Goal: Communication & Community: Ask a question

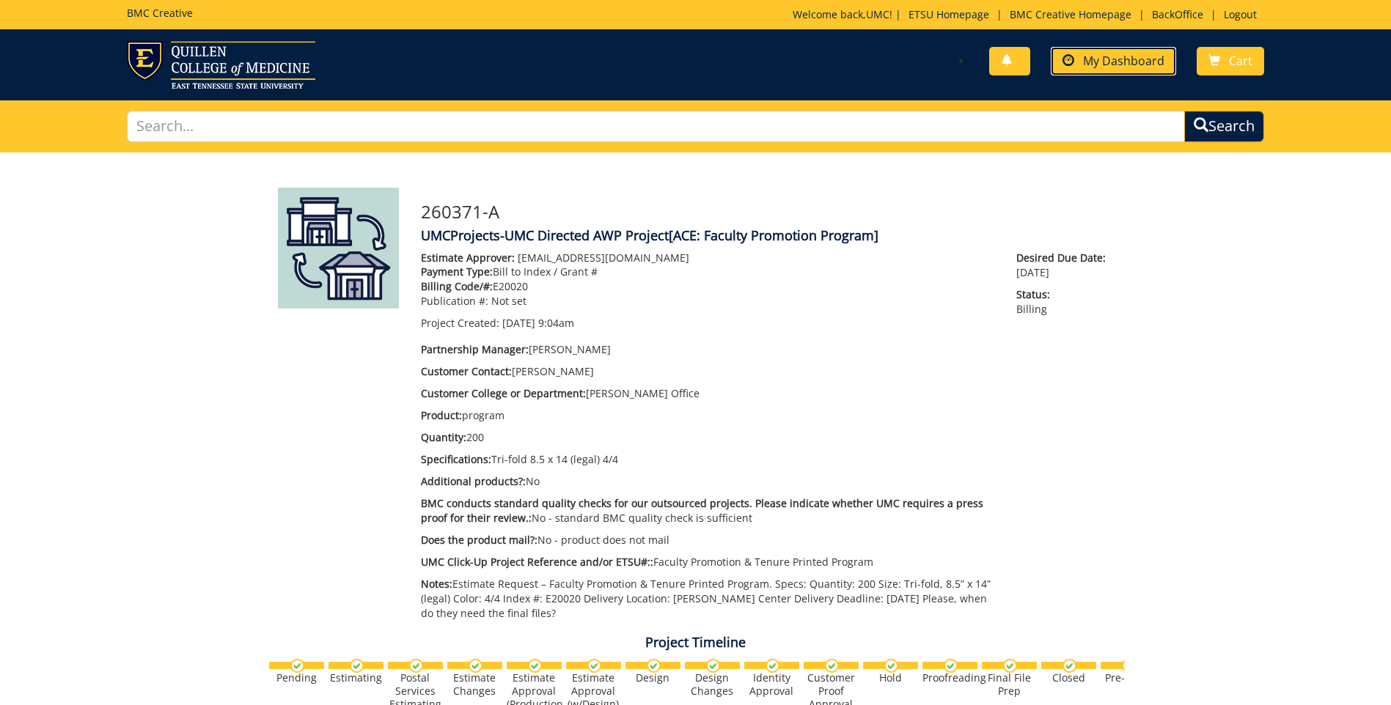
click at [1142, 56] on span "My Dashboard" at bounding box center [1123, 61] width 81 height 16
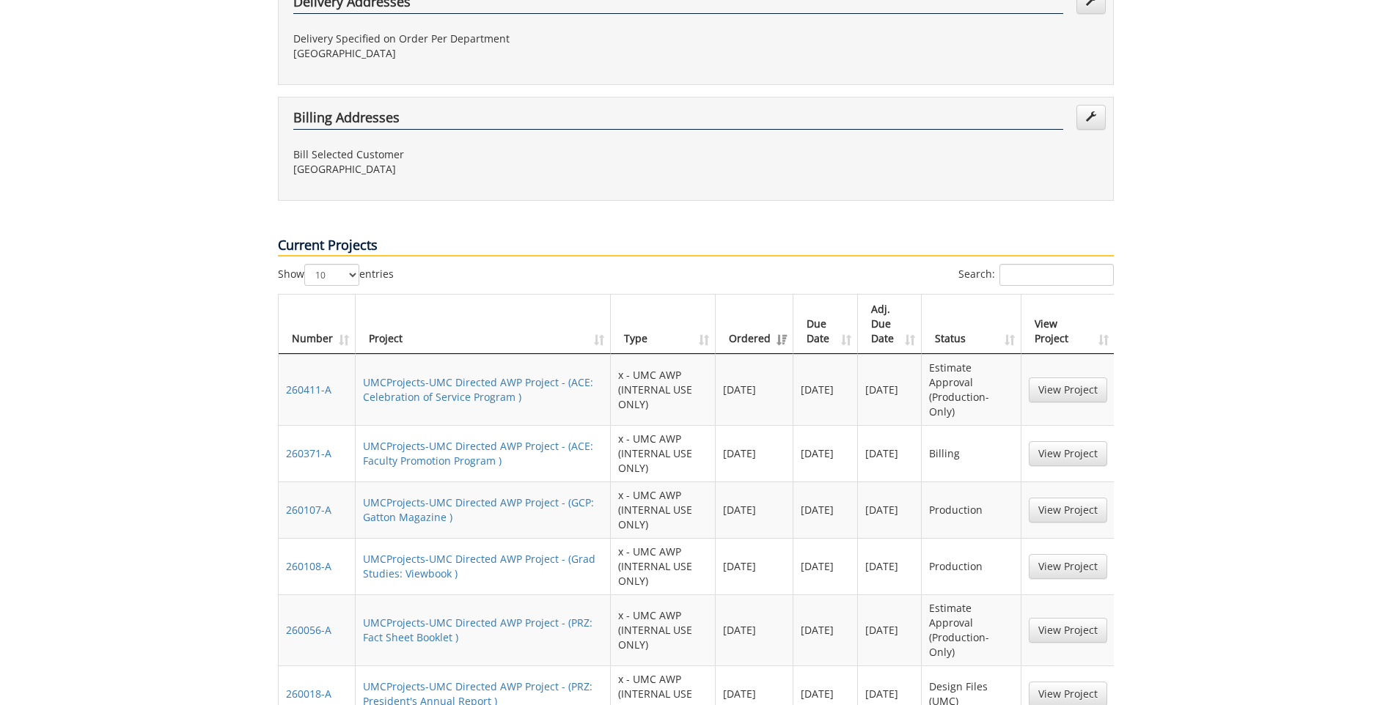
scroll to position [806, 0]
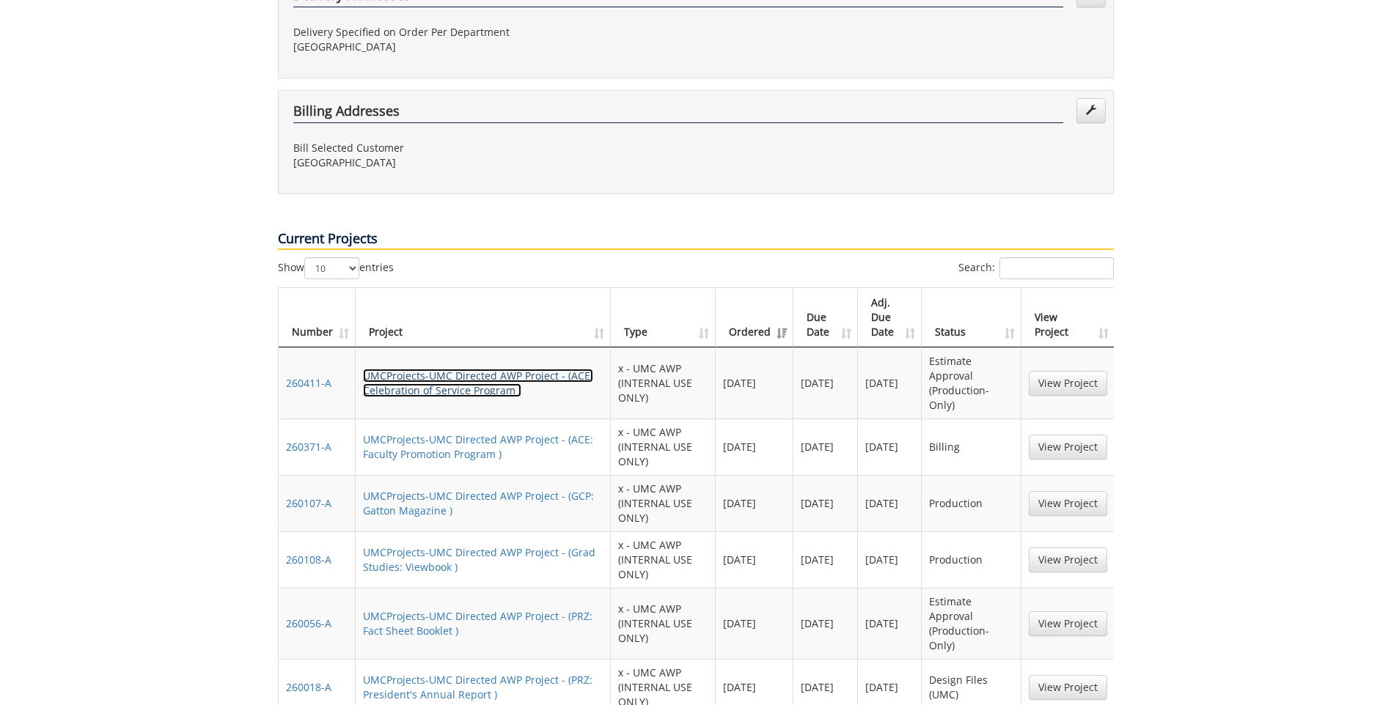
click at [439, 369] on link "UMCProjects-UMC Directed AWP Project - (ACE: Celebration of Service Program )" at bounding box center [478, 383] width 230 height 29
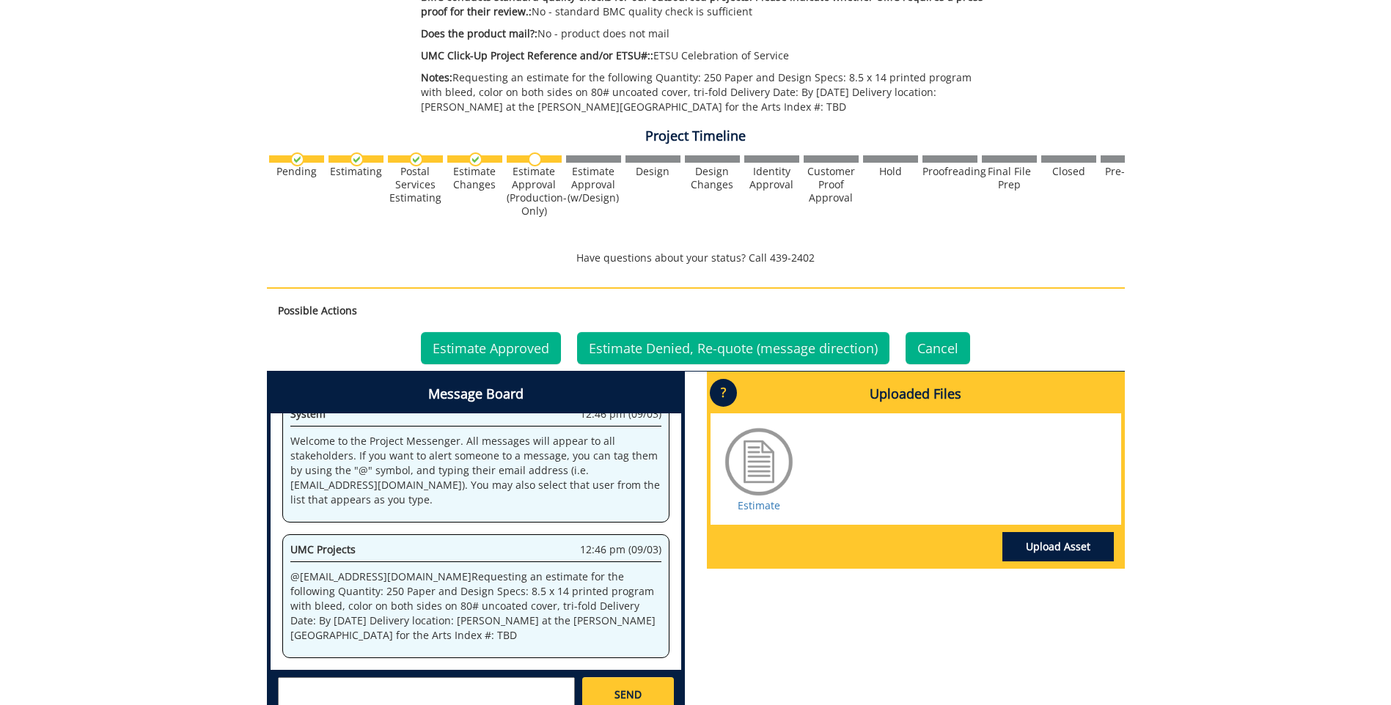
scroll to position [513, 0]
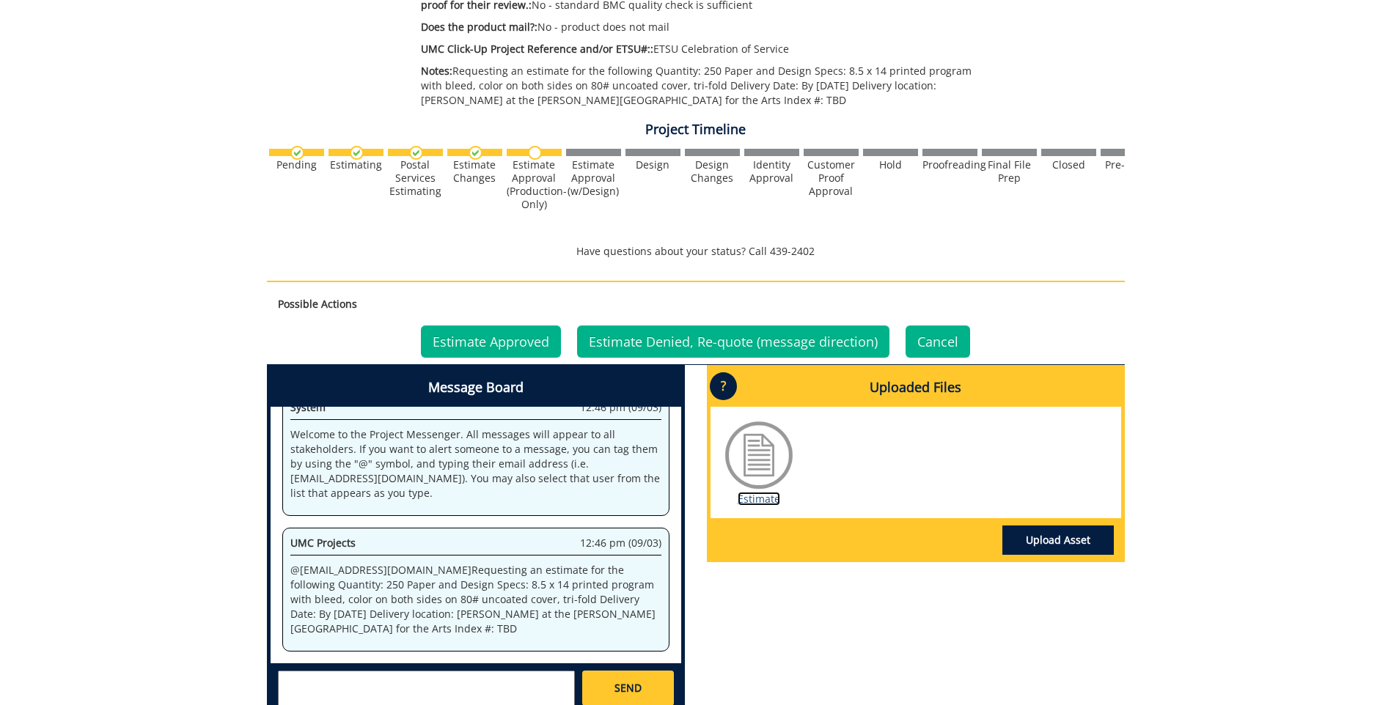
click at [749, 497] on link "Estimate" at bounding box center [759, 499] width 43 height 14
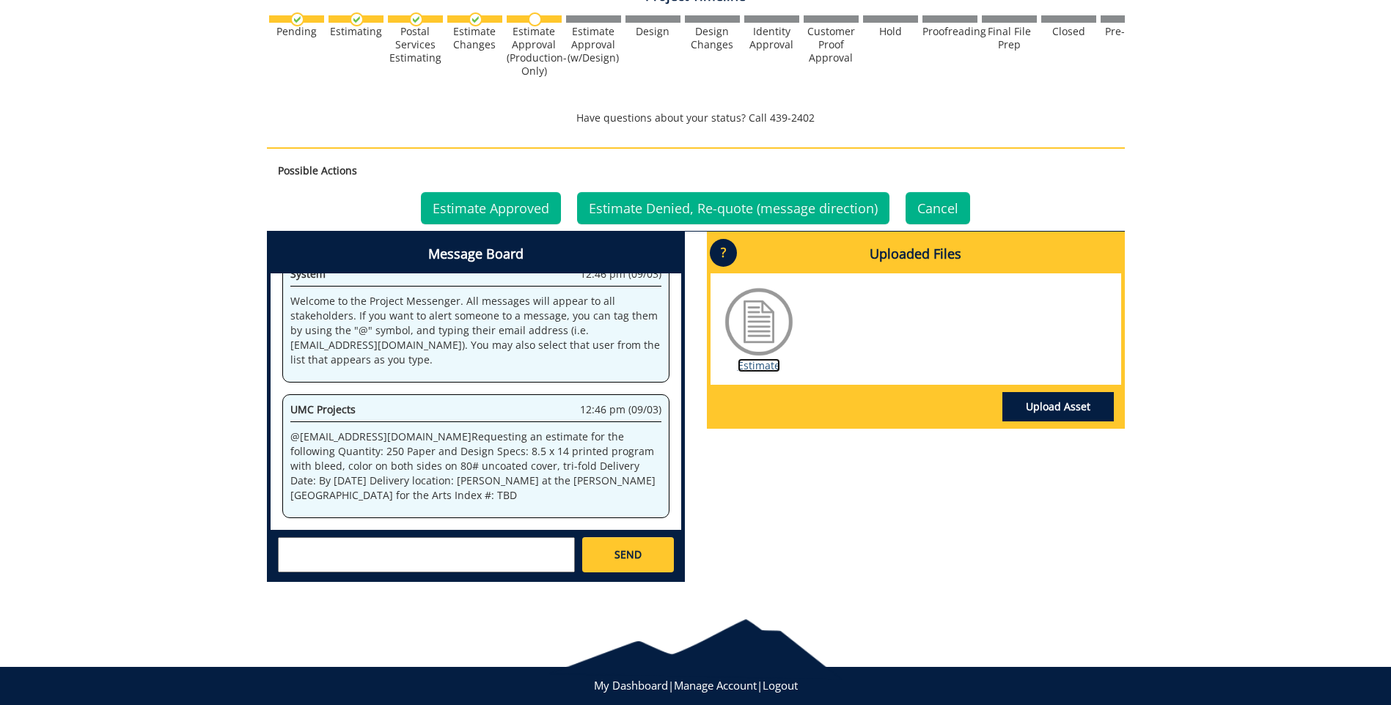
scroll to position [660, 0]
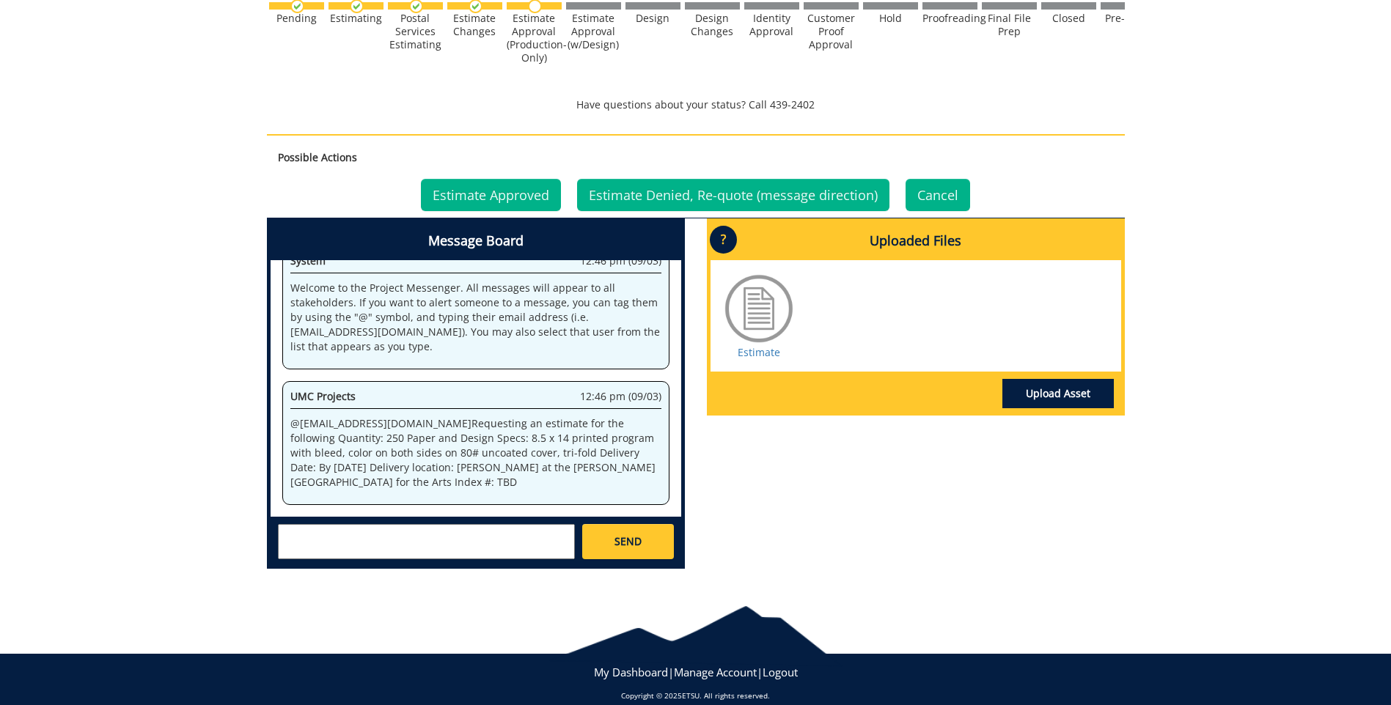
click at [384, 543] on textarea at bounding box center [426, 541] width 297 height 35
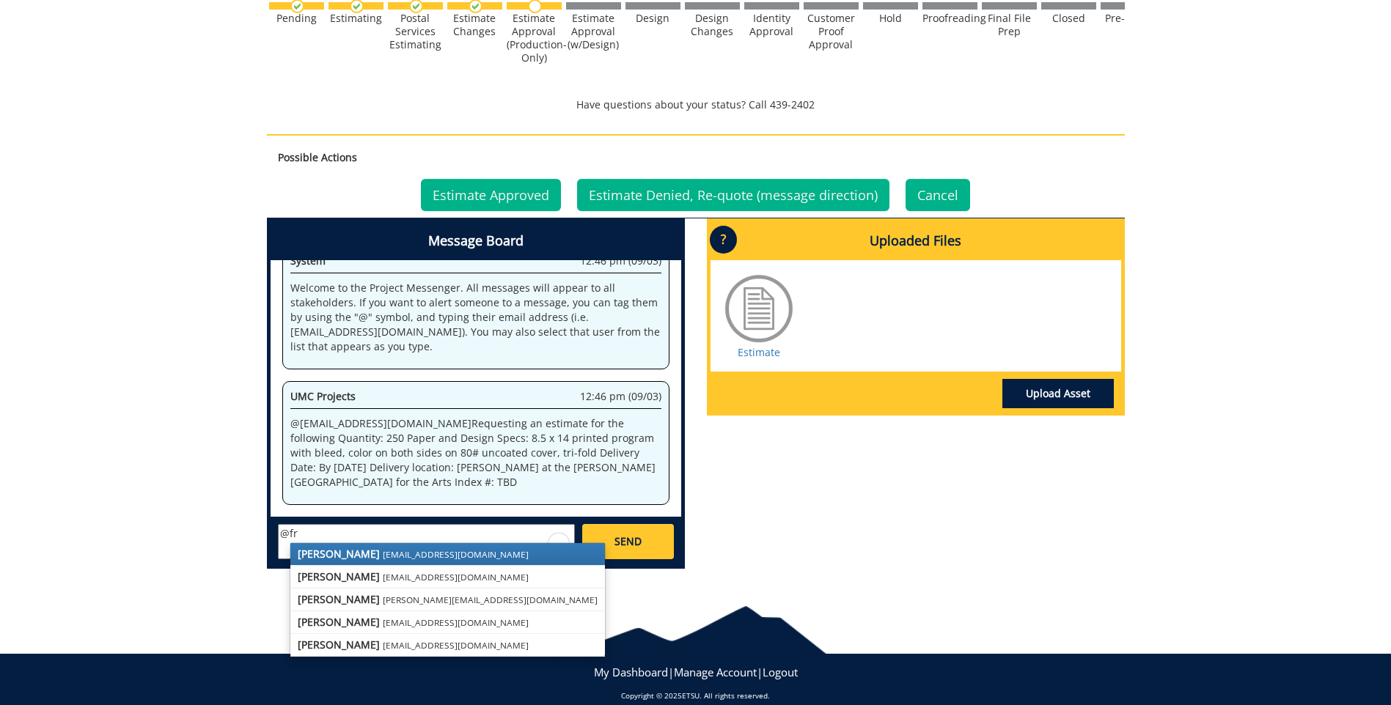
click at [338, 556] on strong "[PERSON_NAME]" at bounding box center [339, 554] width 82 height 14
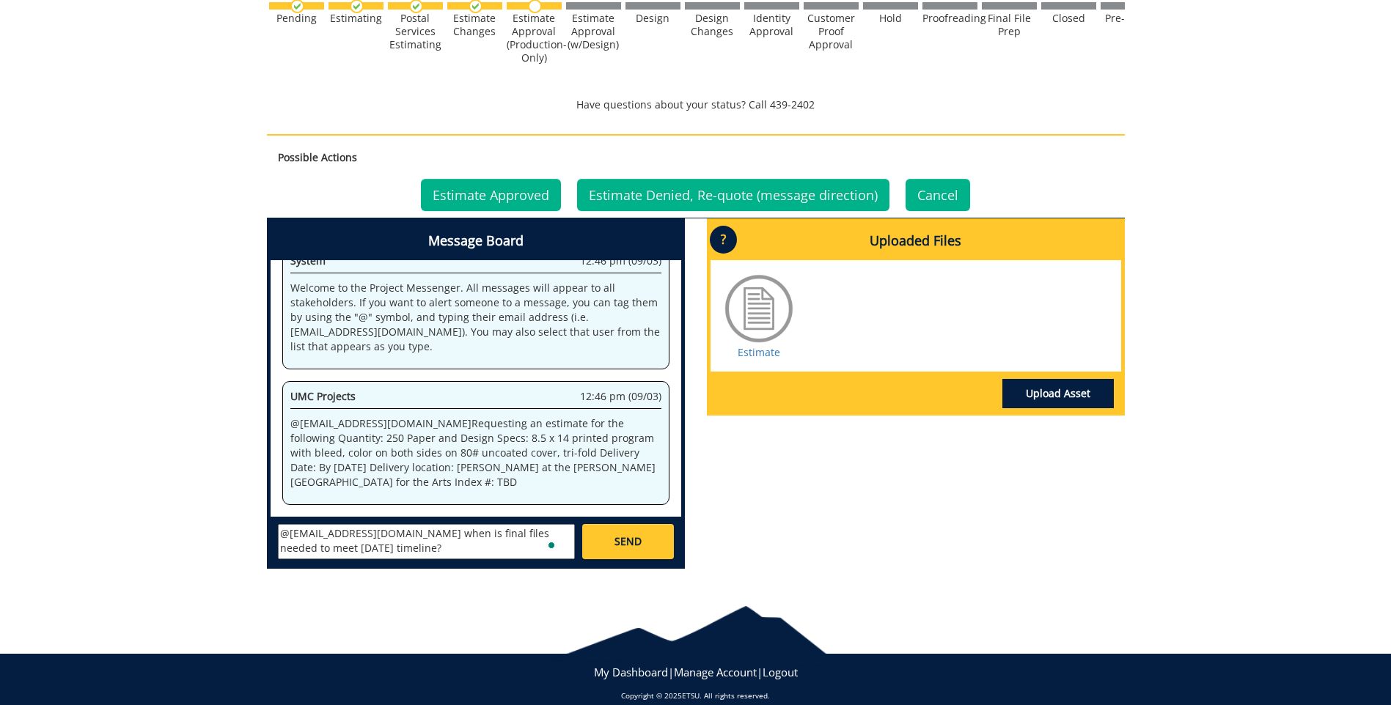
scroll to position [12, 0]
type textarea "@[EMAIL_ADDRESS][DOMAIN_NAME] when is final files needed to meet [DATE] timelin…"
click at [641, 535] on link "SEND" at bounding box center [627, 541] width 91 height 35
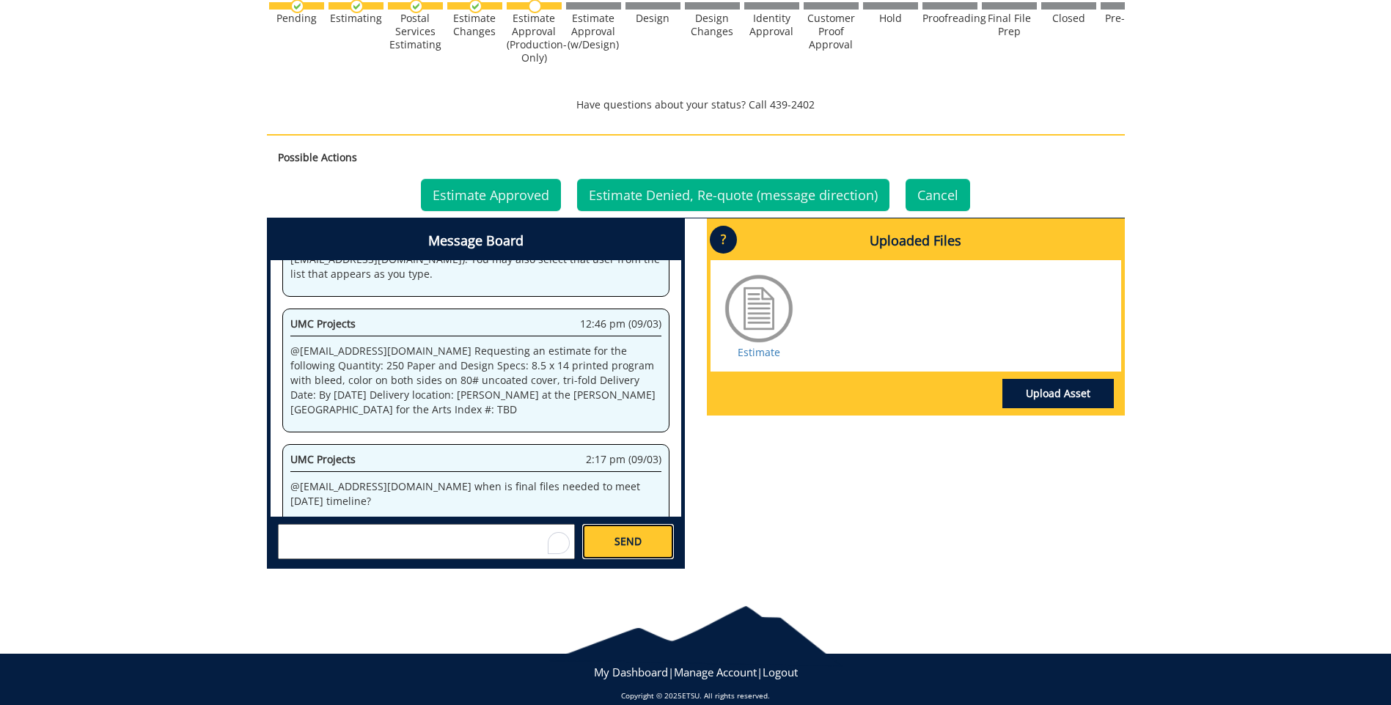
scroll to position [2779, 0]
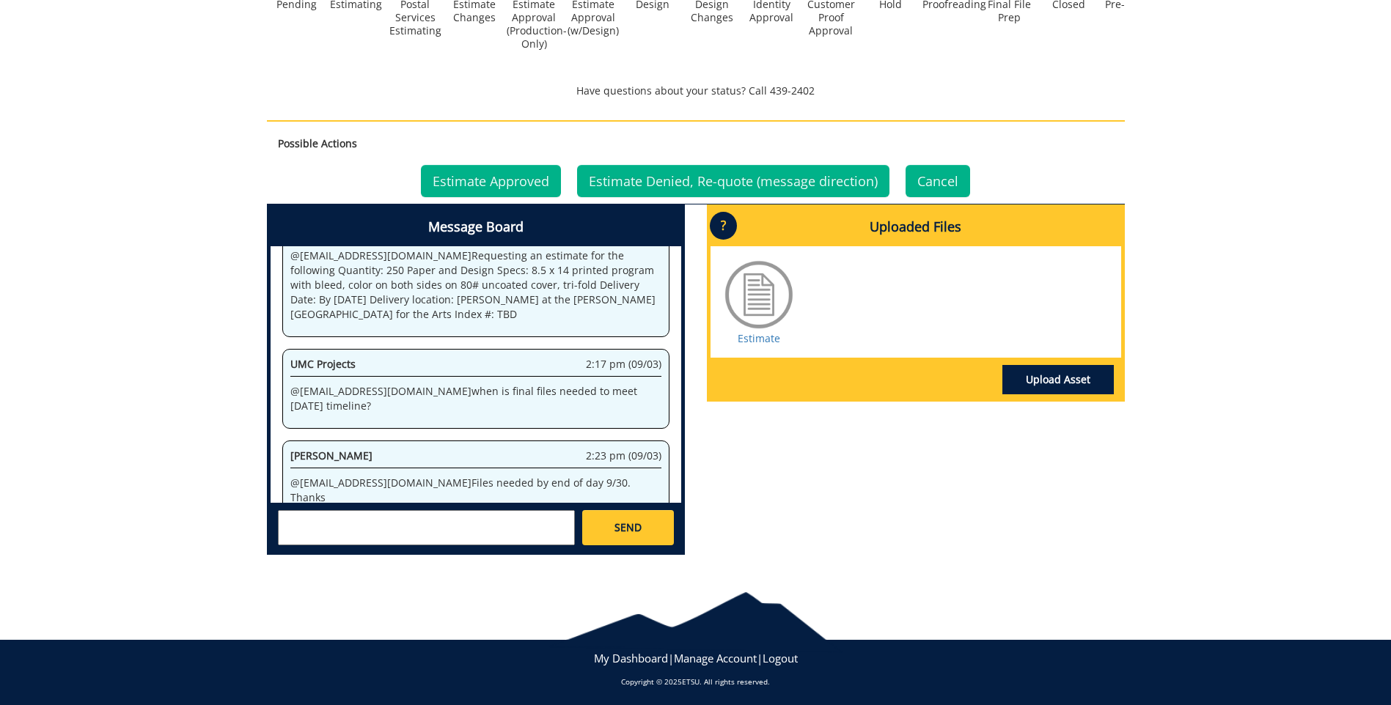
scroll to position [677, 0]
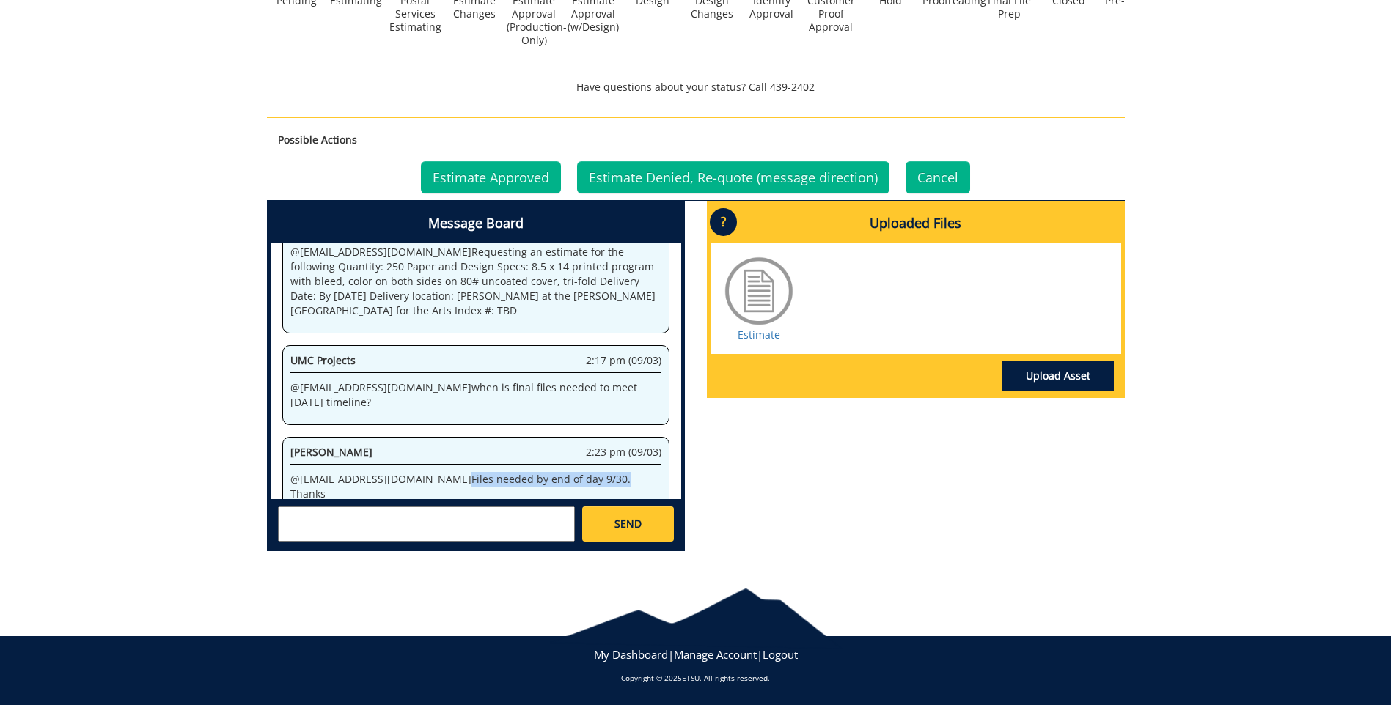
drag, startPoint x: 389, startPoint y: 467, endPoint x: 543, endPoint y: 464, distance: 154.7
click at [543, 472] on p "@ projects@etsu.edu Files needed by end of day 9/30. Thanks" at bounding box center [475, 486] width 371 height 29
drag, startPoint x: 543, startPoint y: 464, endPoint x: 523, endPoint y: 461, distance: 20.0
copy p "Files needed by end of day 9/30"
click at [770, 337] on link "Estimate" at bounding box center [759, 335] width 43 height 14
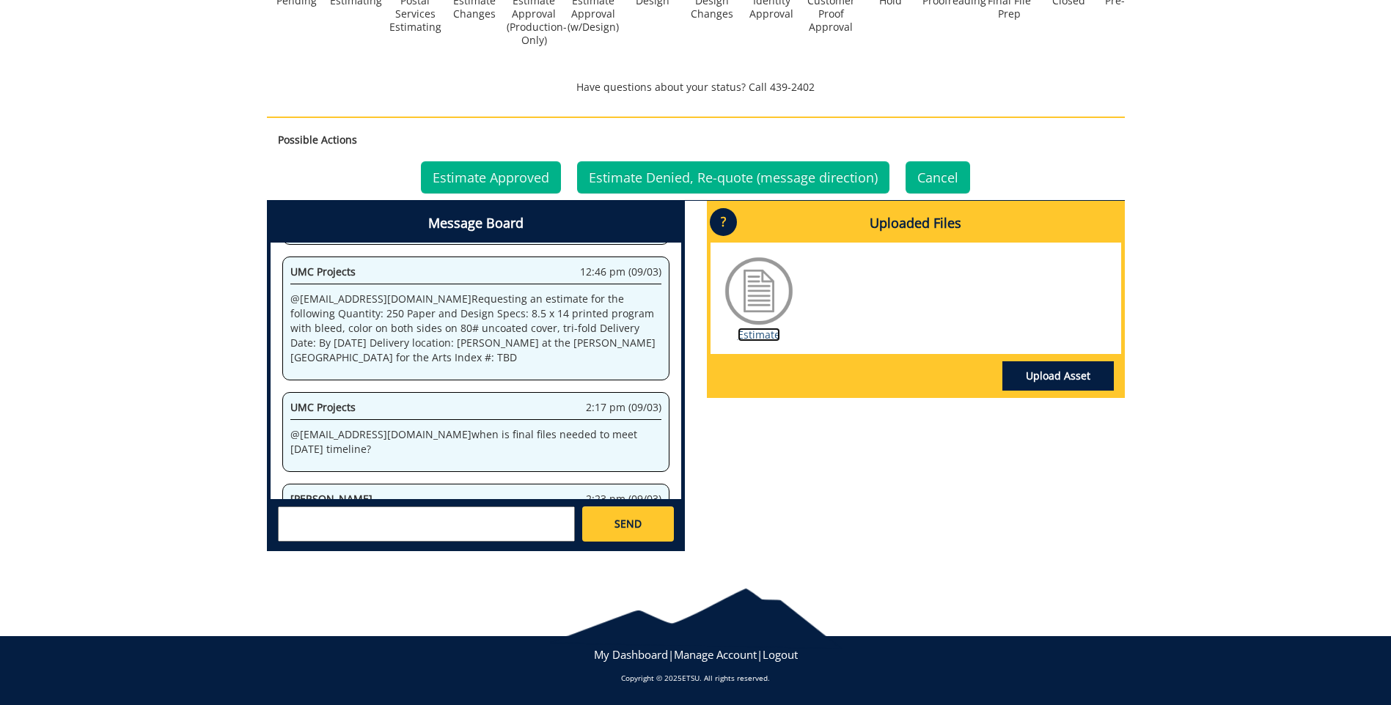
scroll to position [107, 0]
